Goal: Task Accomplishment & Management: Use online tool/utility

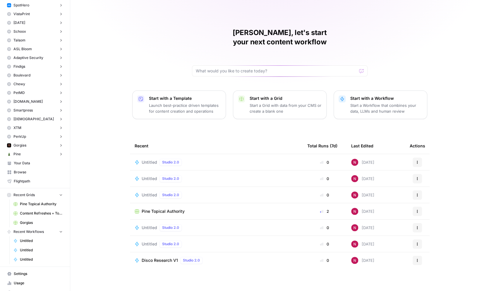
scroll to position [91, 0]
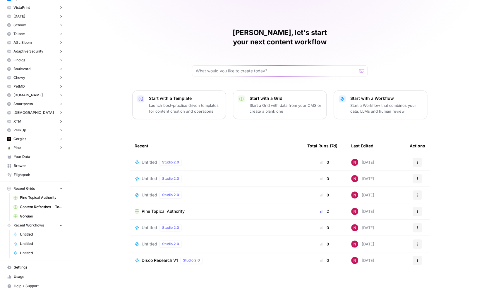
click at [360, 103] on p "Start a Workflow that combines your data, LLMs and human review" at bounding box center [386, 109] width 72 height 12
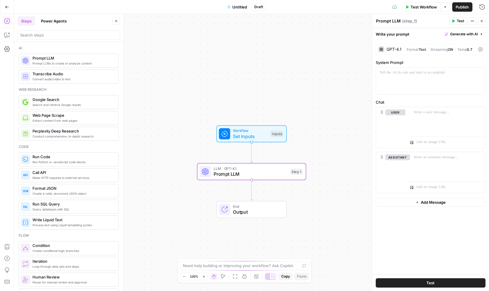
click at [397, 49] on div "GPT-4.1" at bounding box center [393, 49] width 15 height 4
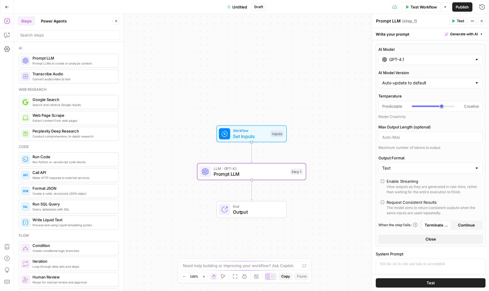
click at [401, 56] on div "GPT-4.1" at bounding box center [430, 59] width 104 height 11
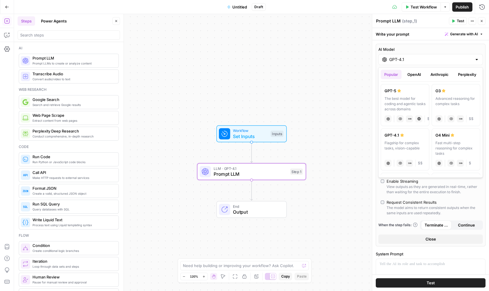
click at [417, 73] on button "OpenAI" at bounding box center [413, 74] width 21 height 9
click at [439, 74] on button "Anthropic" at bounding box center [439, 74] width 25 height 9
click at [463, 75] on button "Perplexity" at bounding box center [466, 74] width 25 height 9
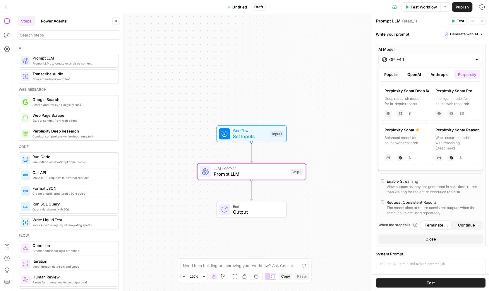
click at [412, 73] on button "OpenAI" at bounding box center [413, 74] width 21 height 9
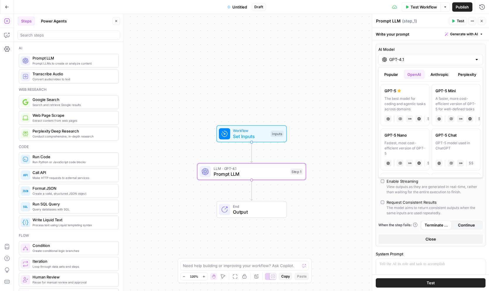
click at [406, 94] on label "GPT-5 The best model for coding and agentic tasks across domains chat Vision Ca…" at bounding box center [404, 105] width 49 height 42
type input "GPT-5"
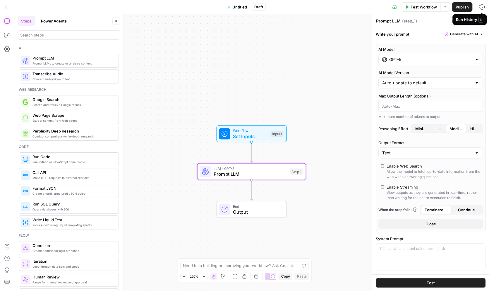
click at [481, 20] on span "E" at bounding box center [480, 20] width 5 height 6
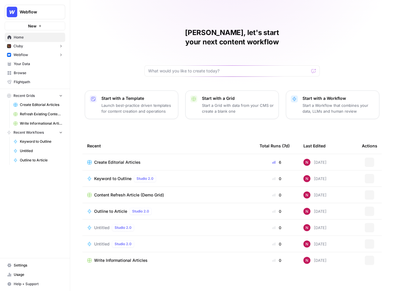
click at [317, 103] on p "Start a Workflow that combines your data, LLMs and human review" at bounding box center [339, 109] width 72 height 12
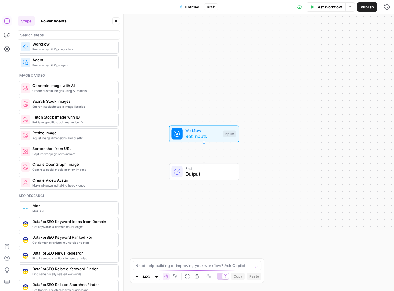
scroll to position [380, 0]
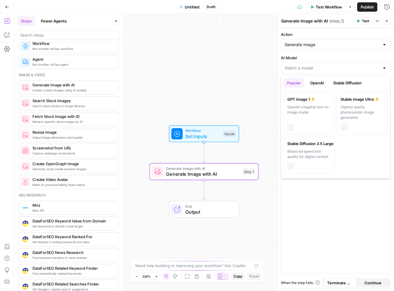
click at [321, 68] on input "AI Model" at bounding box center [332, 68] width 95 height 6
click at [322, 84] on button "OpenAI" at bounding box center [317, 82] width 21 height 9
click at [348, 82] on button "Stable Diffusion" at bounding box center [347, 82] width 35 height 9
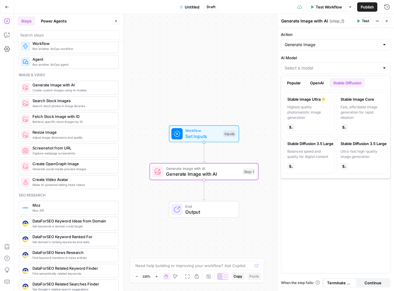
click at [300, 84] on button "Popular" at bounding box center [294, 82] width 21 height 9
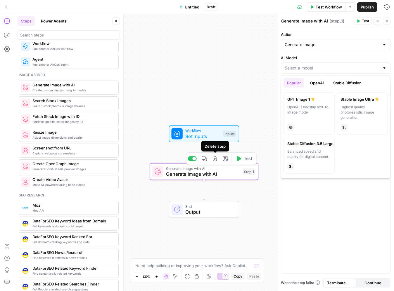
click at [216, 159] on icon "button" at bounding box center [214, 158] width 5 height 5
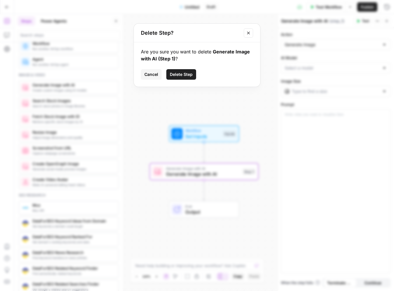
click at [188, 75] on span "Delete Step" at bounding box center [181, 75] width 23 height 6
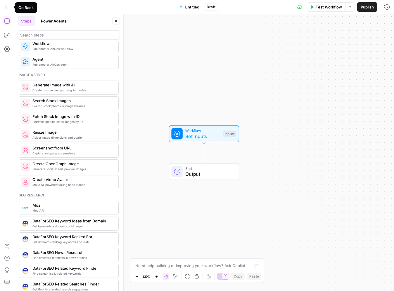
click at [8, 7] on icon "button" at bounding box center [7, 7] width 4 height 4
